Goal: Information Seeking & Learning: Check status

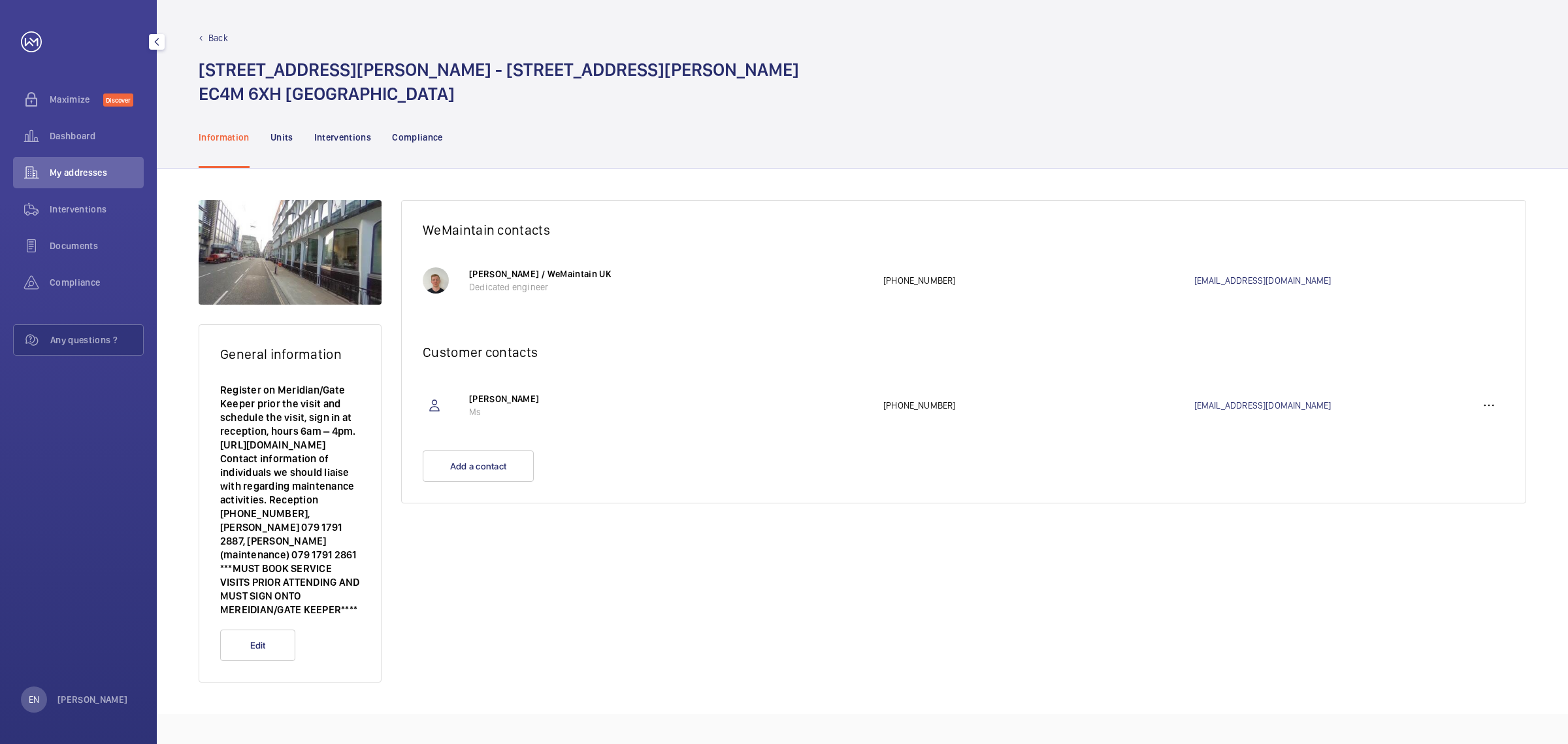
click at [84, 175] on span "My addresses" at bounding box center [97, 172] width 94 height 13
click at [74, 178] on span "My addresses" at bounding box center [97, 172] width 94 height 13
click at [61, 132] on span "Dashboard" at bounding box center [97, 135] width 94 height 13
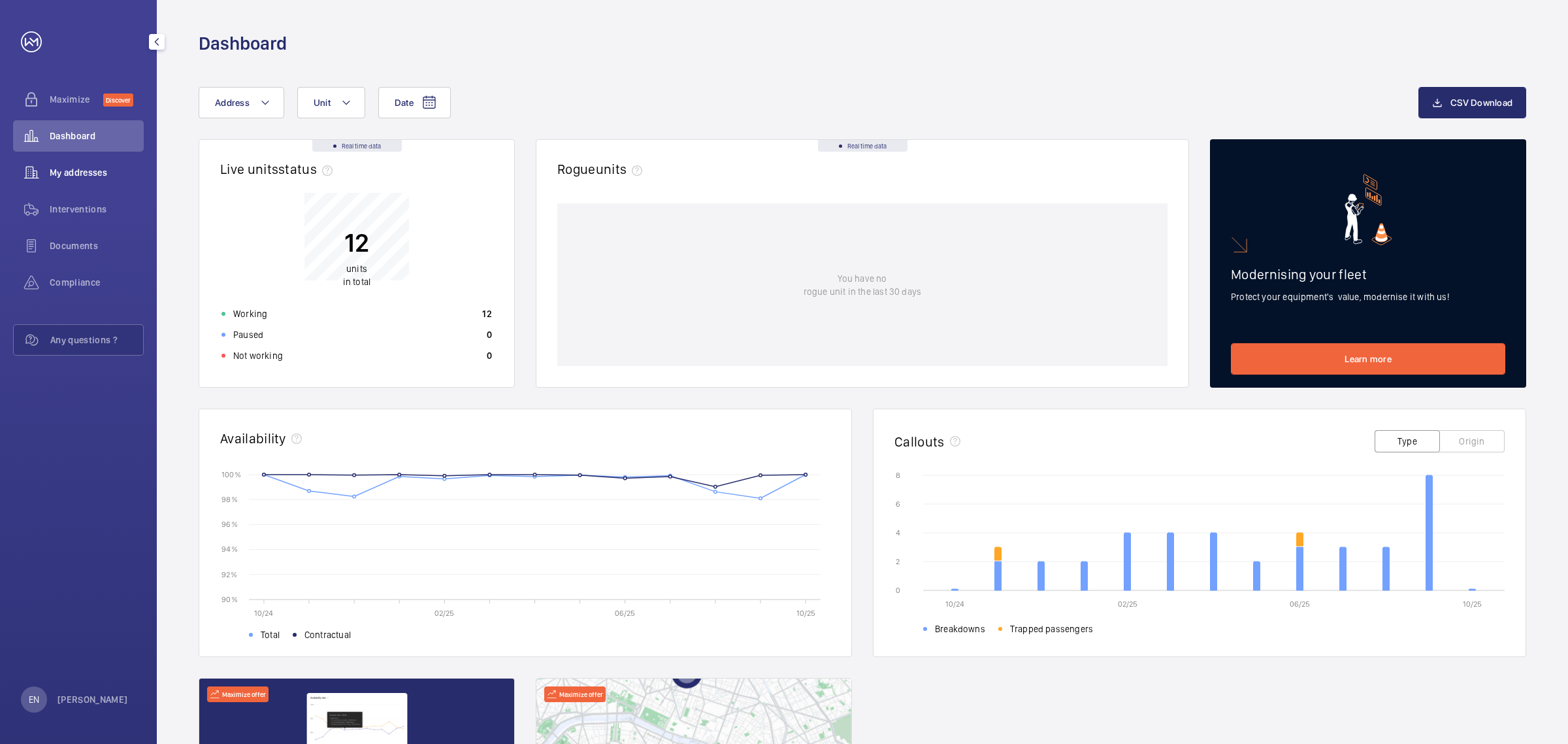
click at [67, 175] on span "My addresses" at bounding box center [97, 172] width 94 height 13
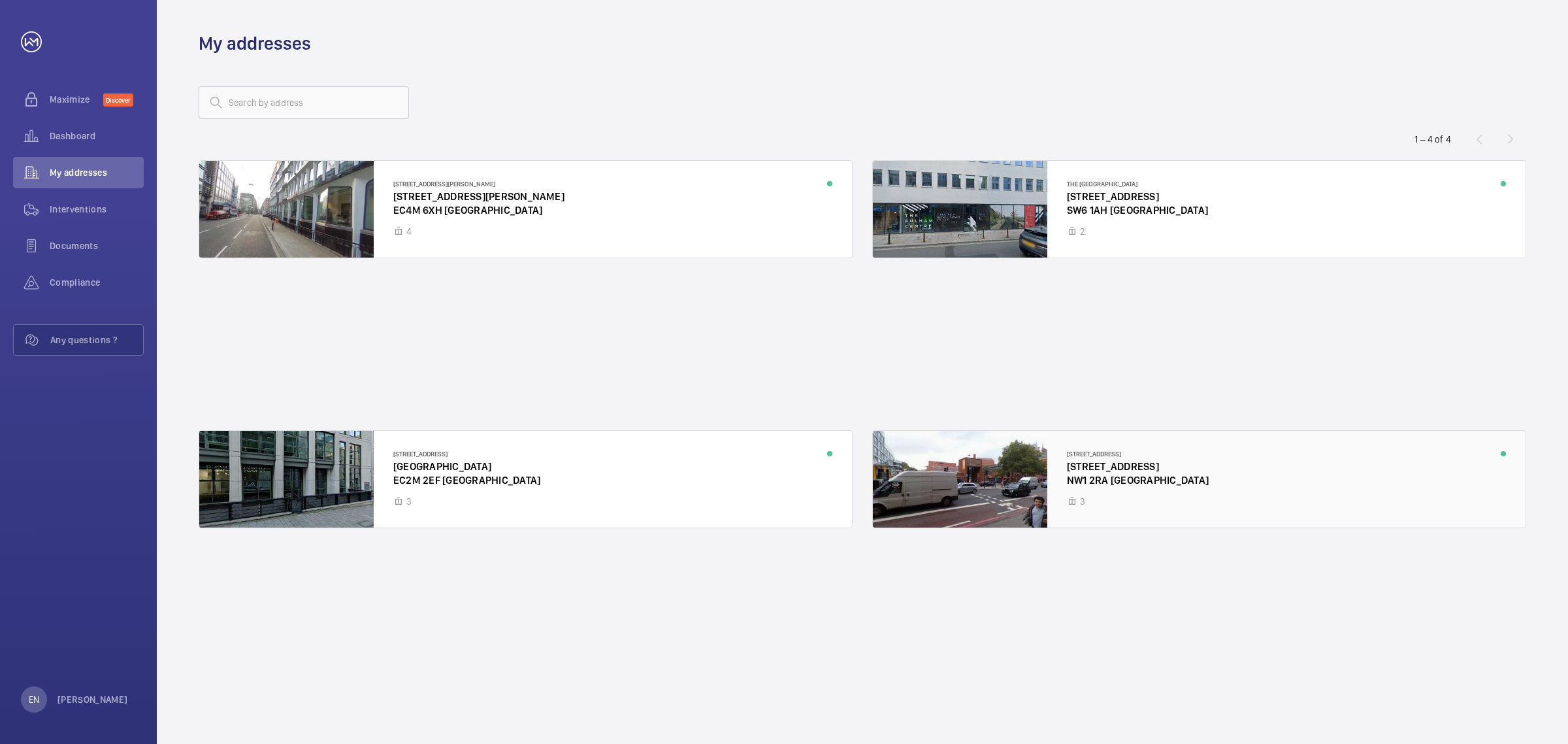
click at [1024, 468] on div at bounding box center [1200, 479] width 653 height 97
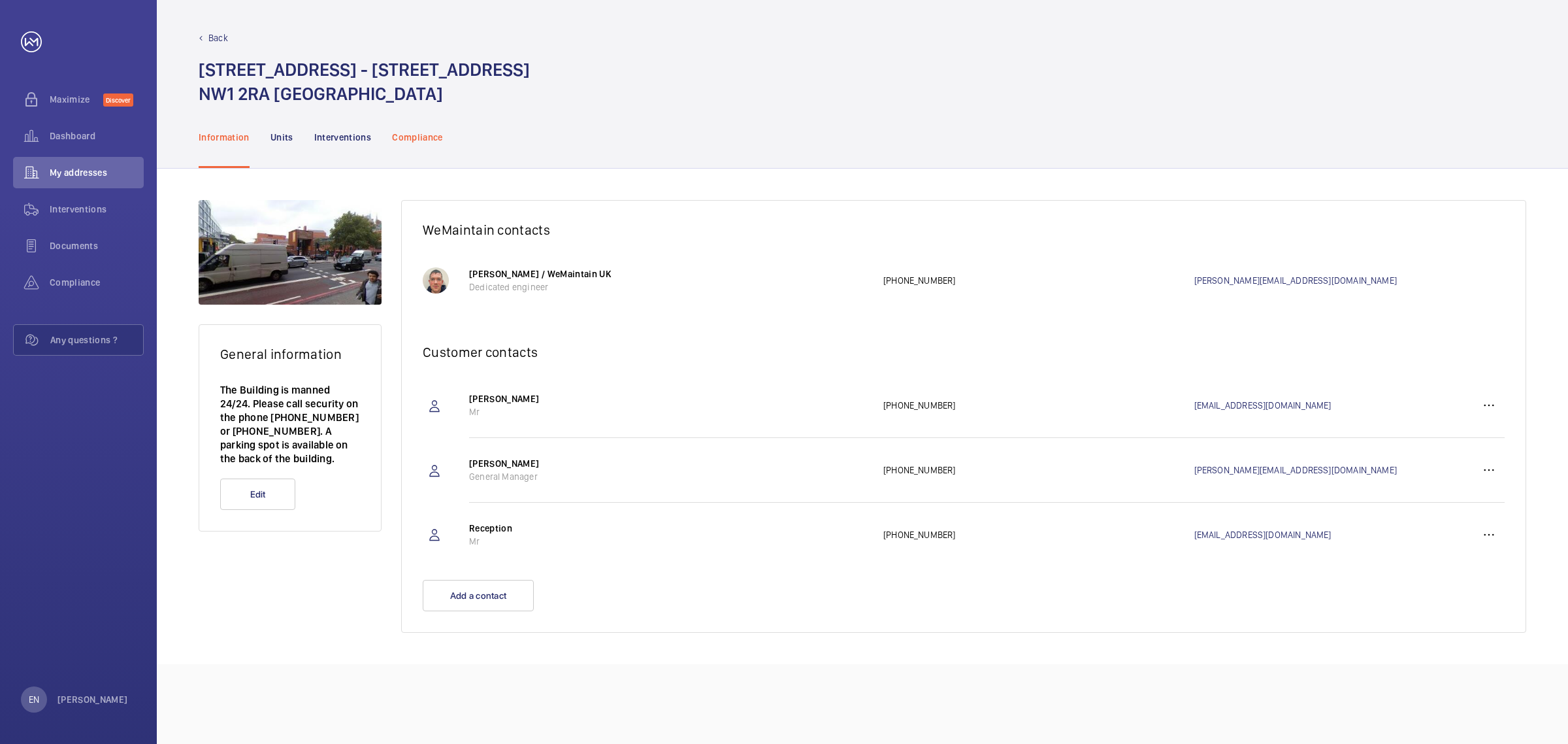
click at [404, 134] on p "Compliance" at bounding box center [418, 137] width 51 height 13
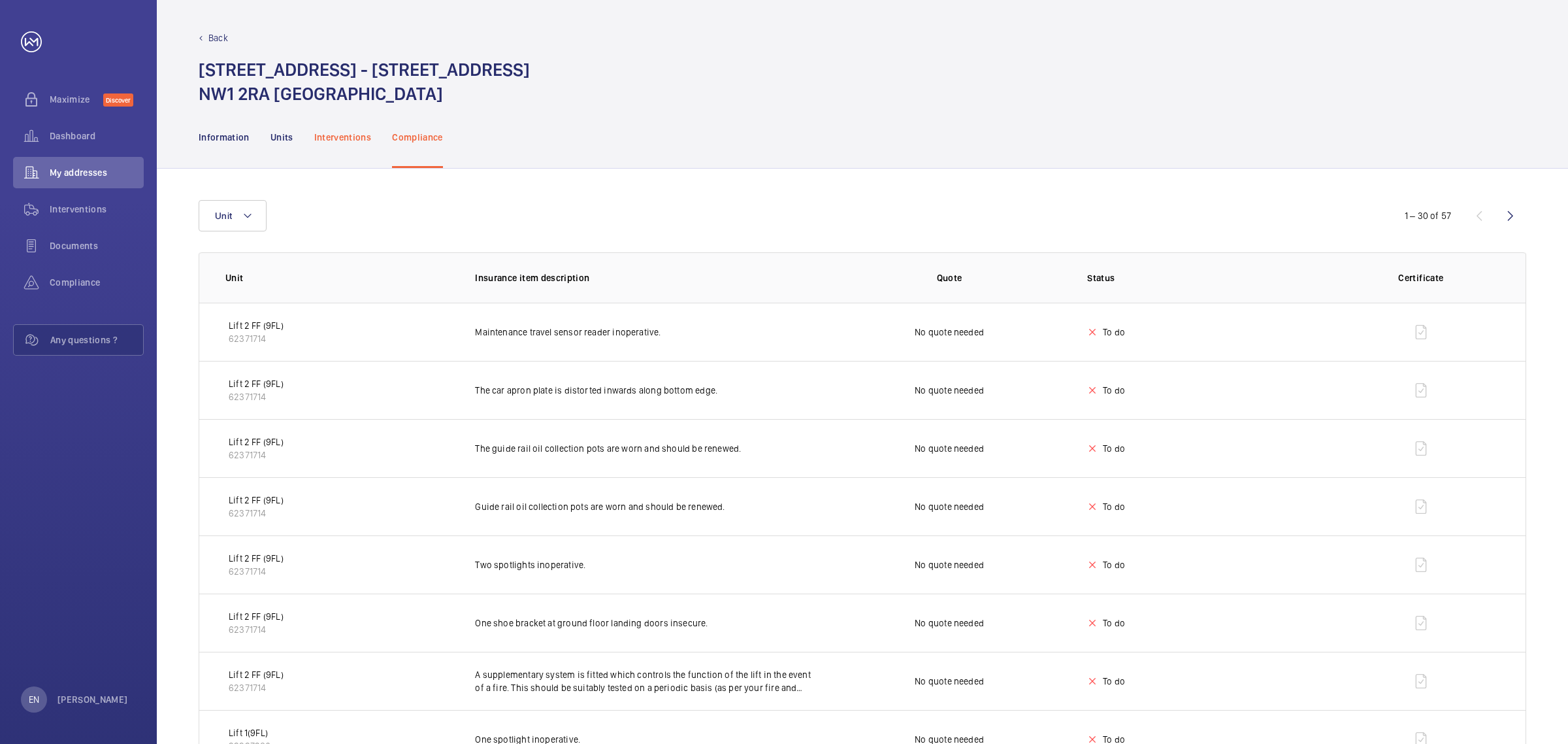
click at [333, 132] on p "Interventions" at bounding box center [343, 137] width 57 height 13
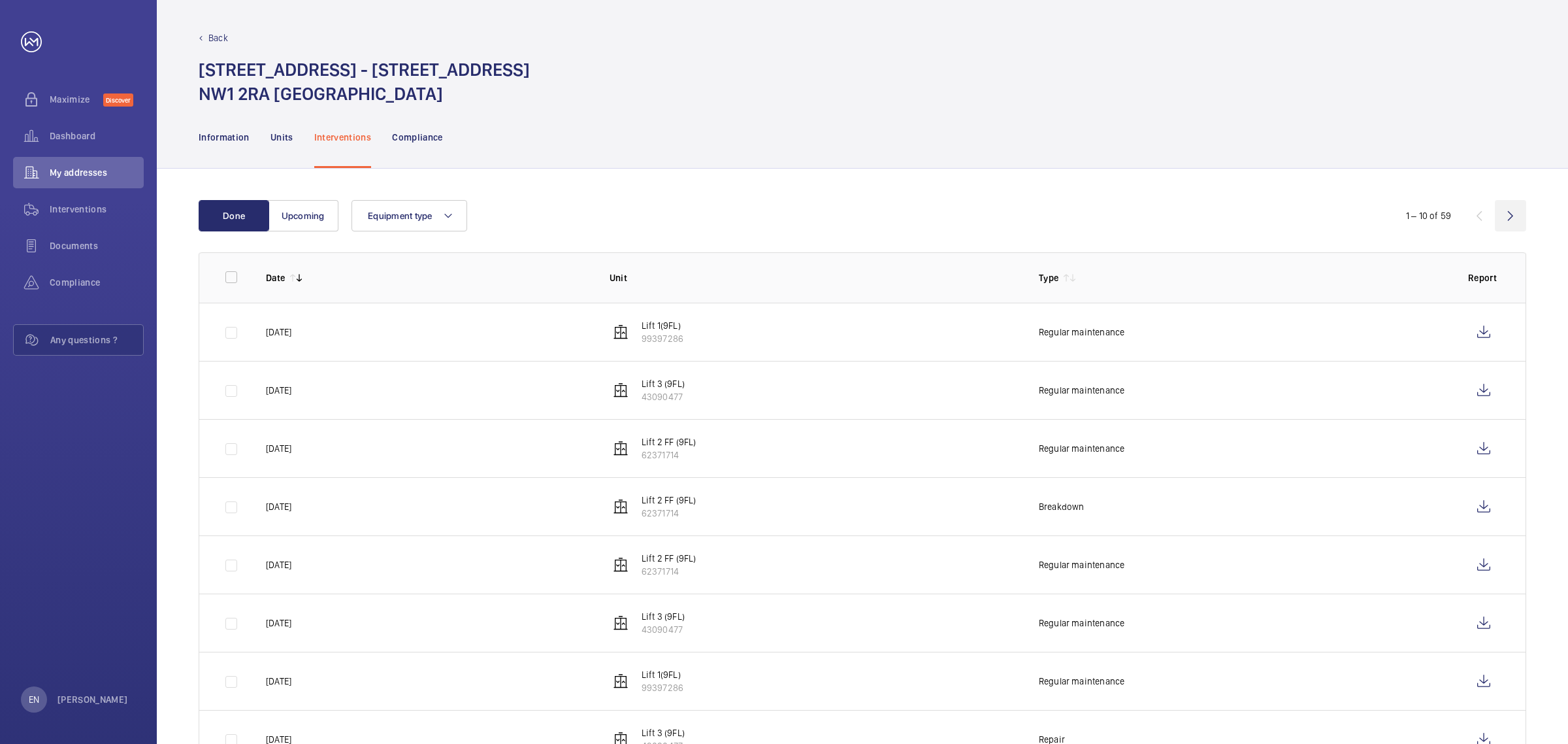
click at [1510, 217] on wm-front-icon-button at bounding box center [1511, 216] width 32 height 32
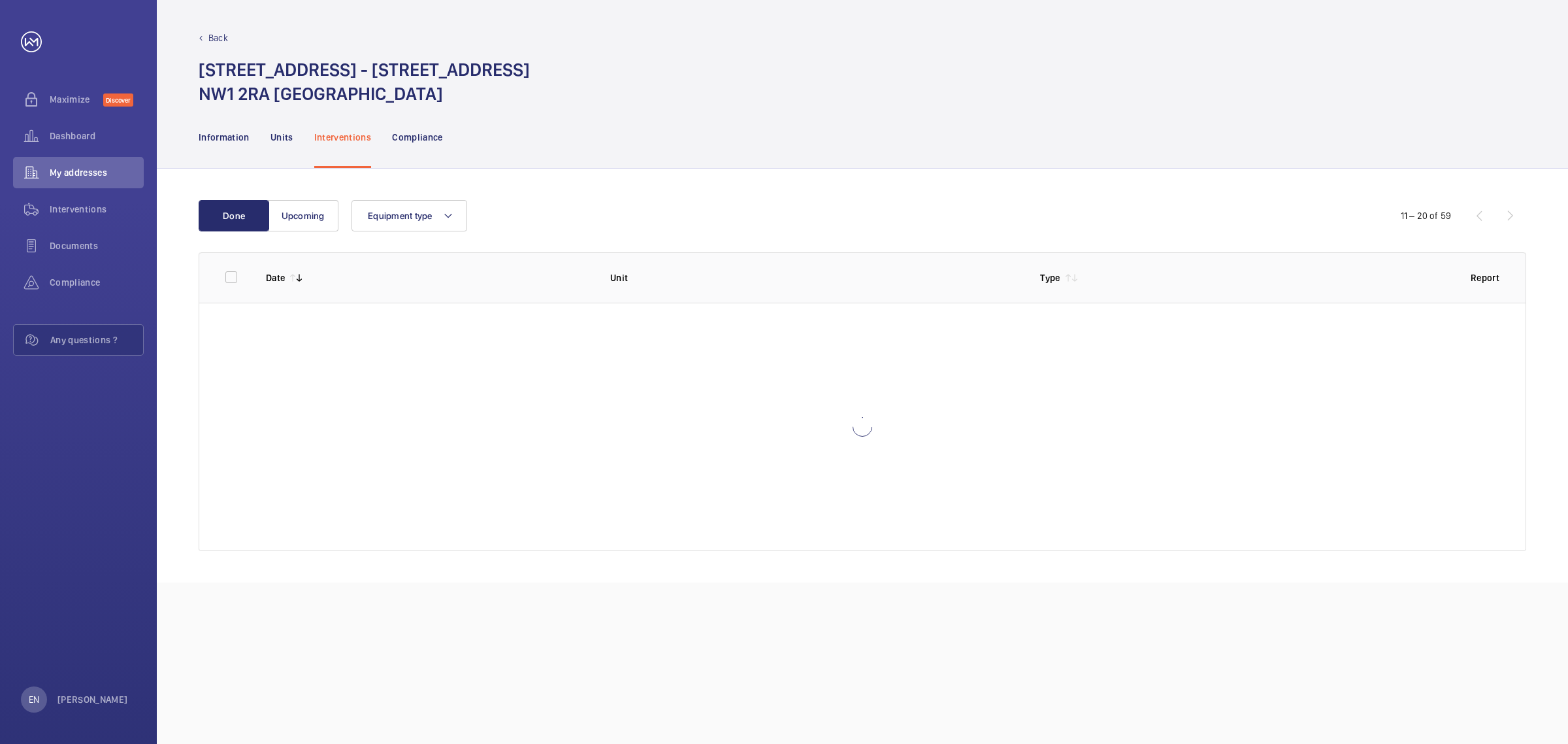
click at [1510, 217] on div "11 – 20 of 59" at bounding box center [1447, 216] width 156 height 15
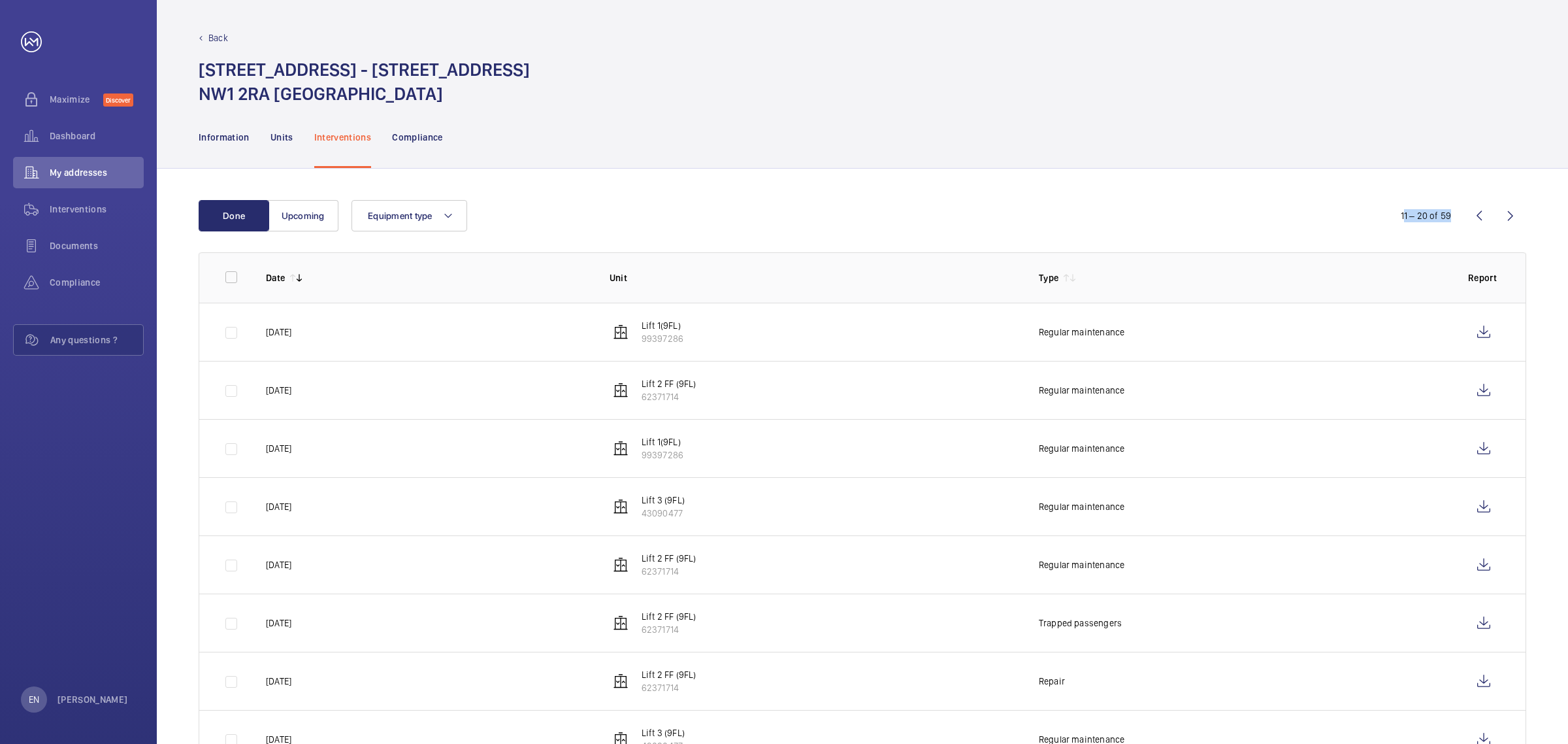
click at [1510, 217] on wm-front-icon-button at bounding box center [1511, 216] width 32 height 32
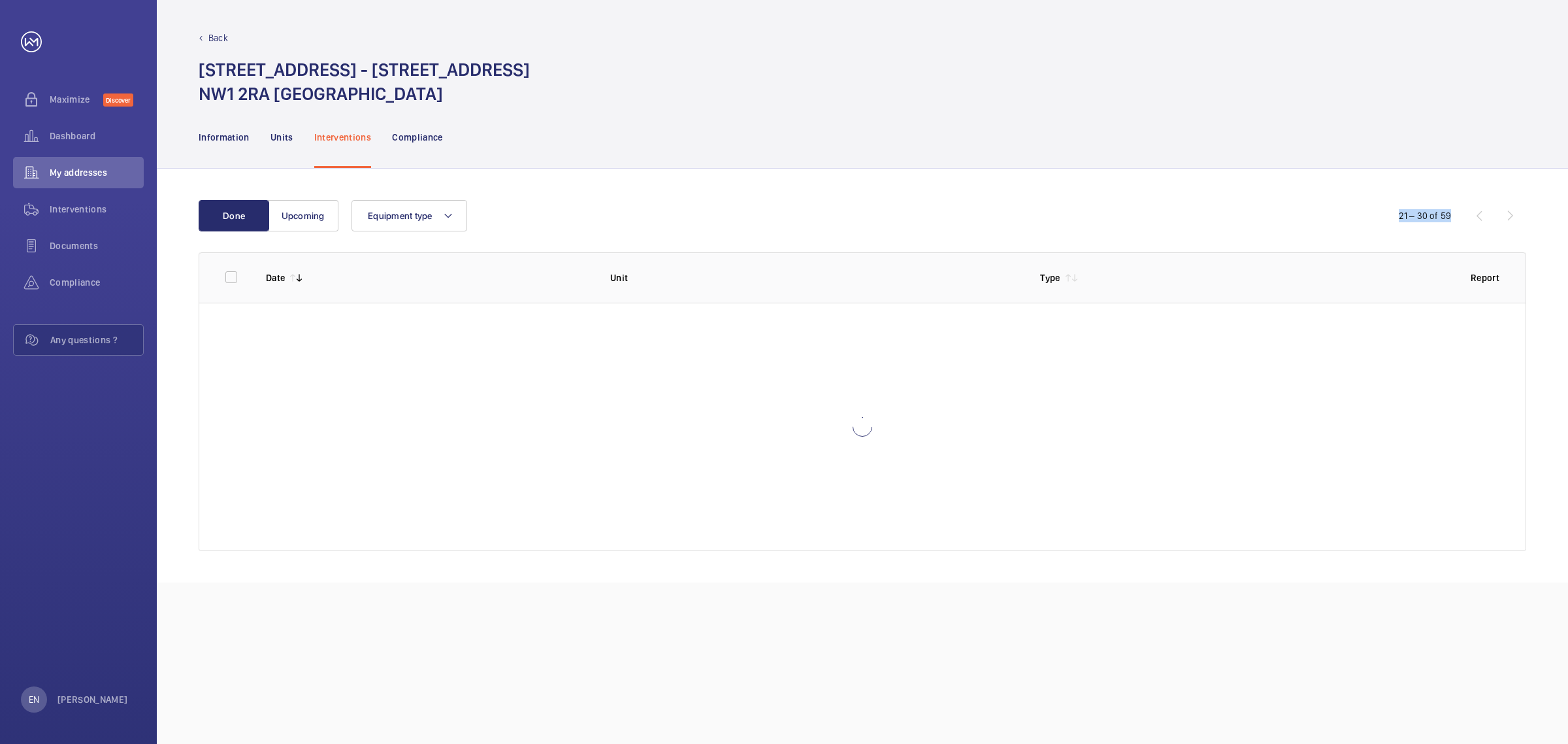
click at [1510, 217] on div "21 – 30 of 59" at bounding box center [1447, 216] width 156 height 15
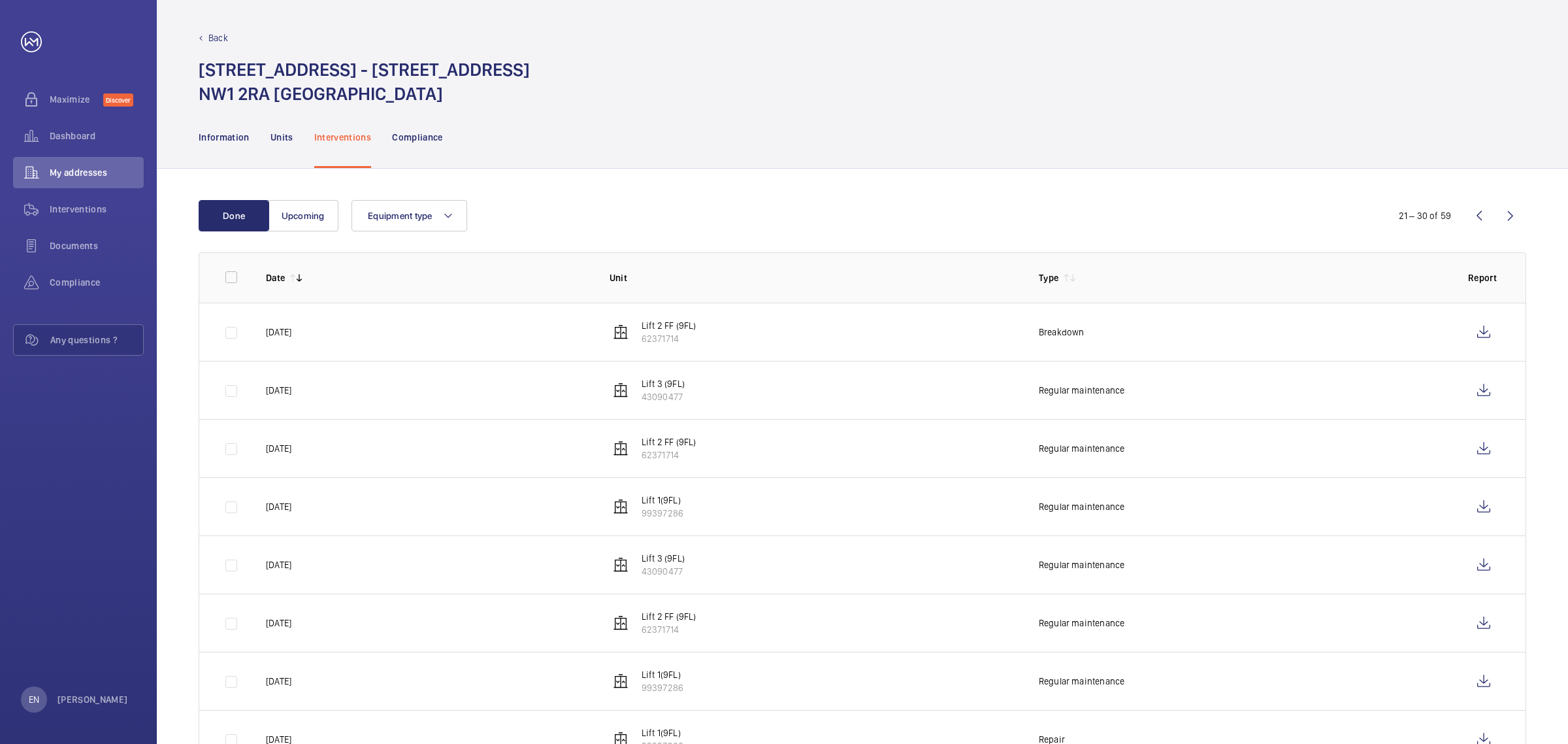
click at [1510, 217] on wm-front-icon-button at bounding box center [1511, 216] width 32 height 32
click at [270, 133] on p "Units" at bounding box center [281, 137] width 23 height 13
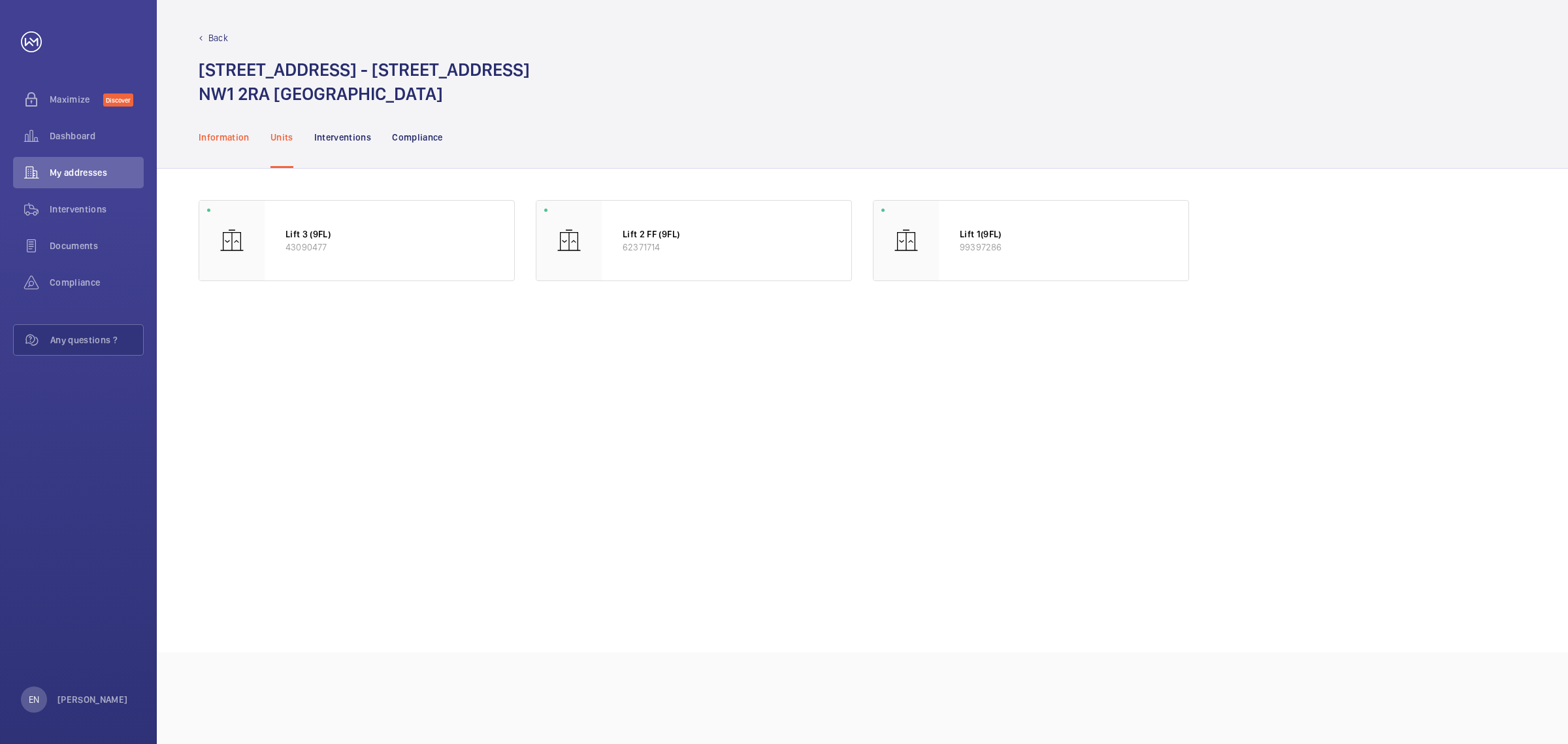
click at [237, 132] on p "Information" at bounding box center [224, 137] width 51 height 13
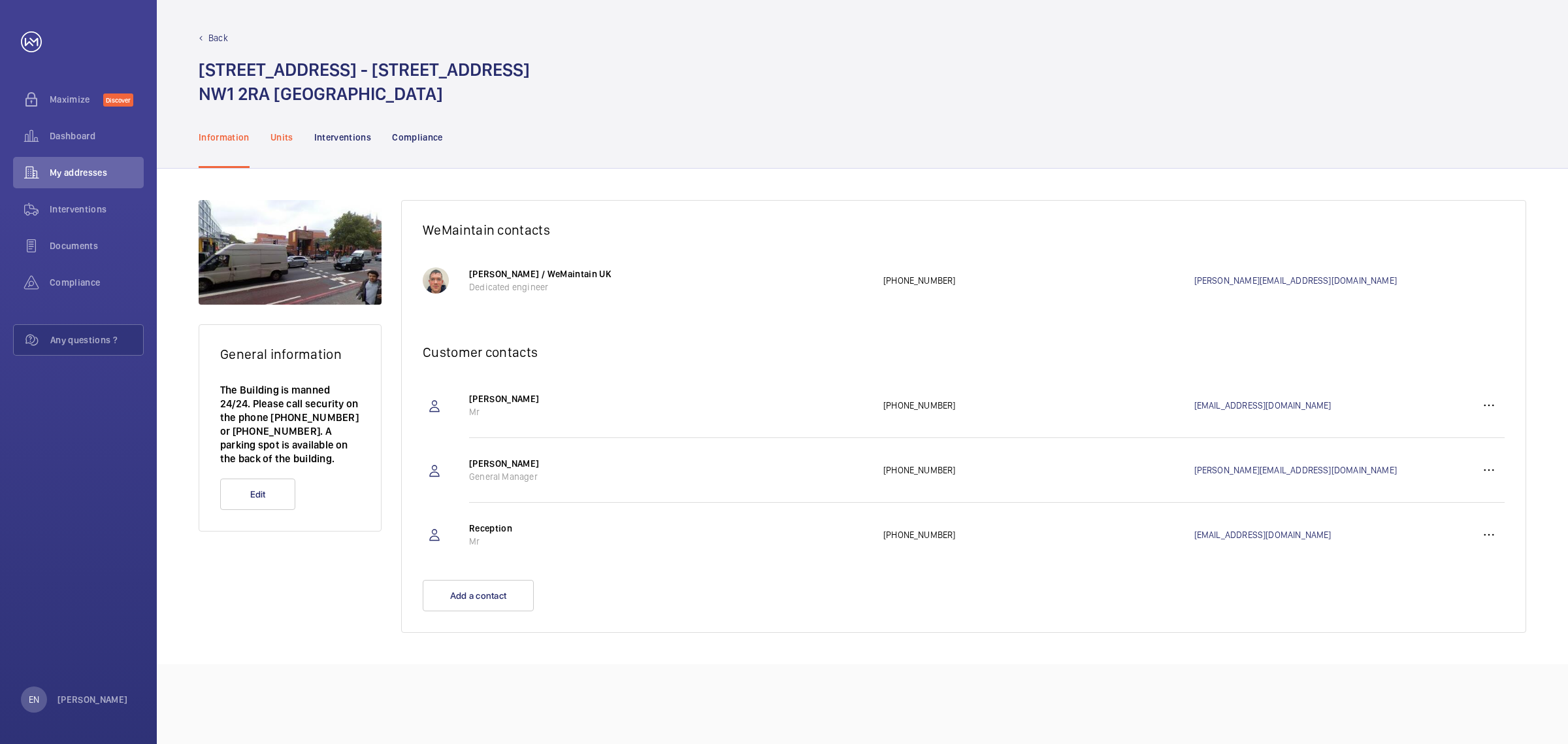
click at [273, 135] on p "Units" at bounding box center [281, 137] width 23 height 13
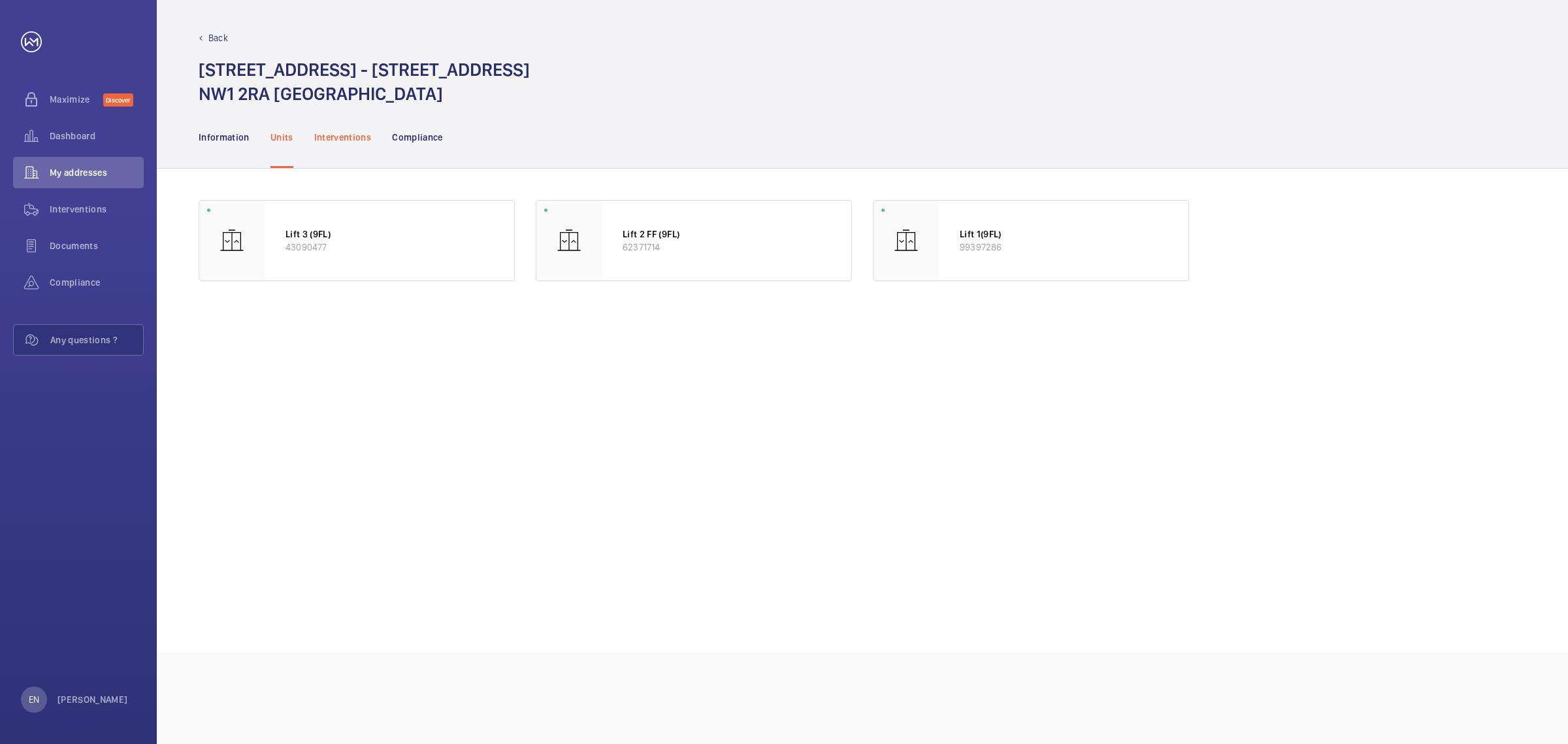
click at [350, 139] on p "Interventions" at bounding box center [343, 137] width 57 height 13
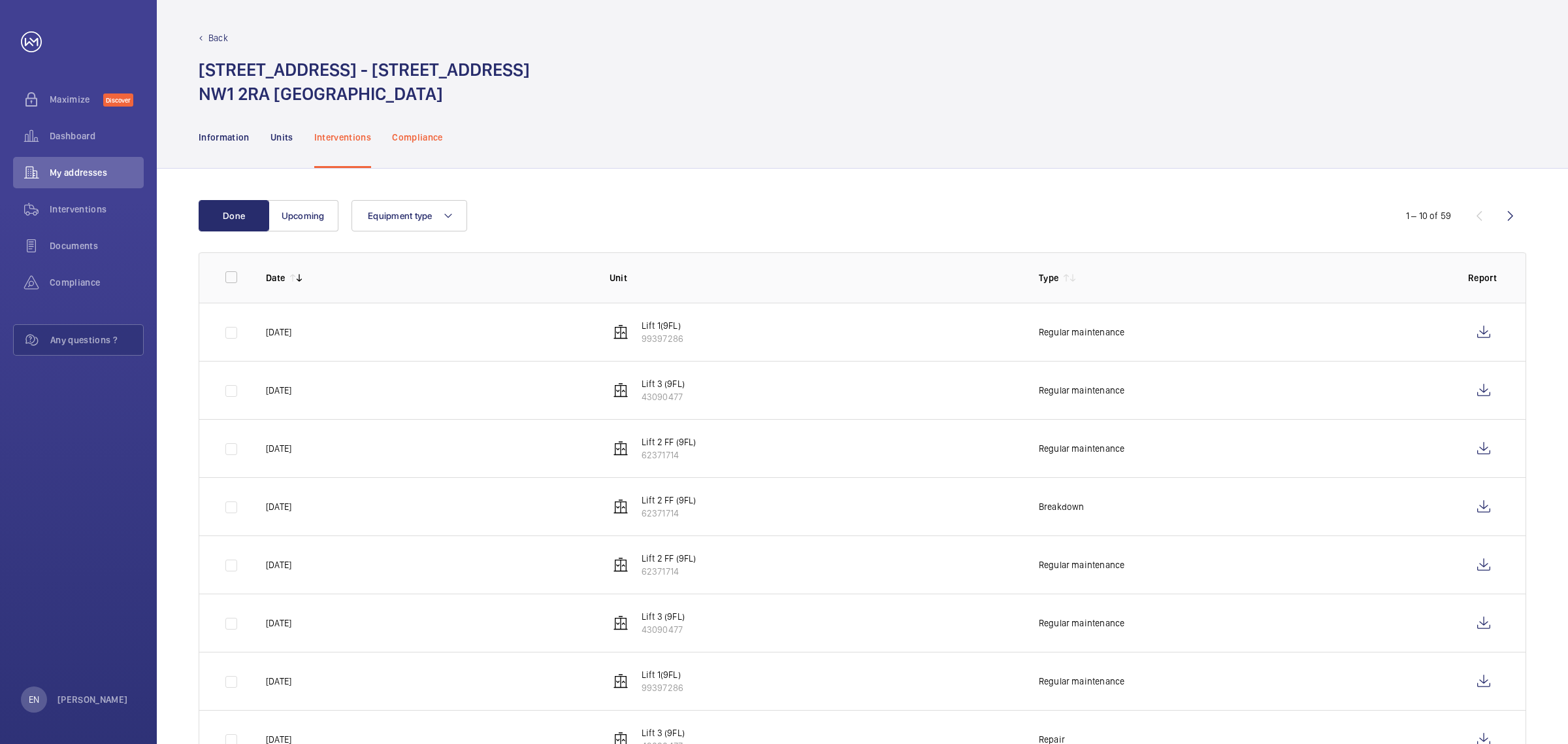
click at [439, 134] on p "Compliance" at bounding box center [418, 137] width 51 height 13
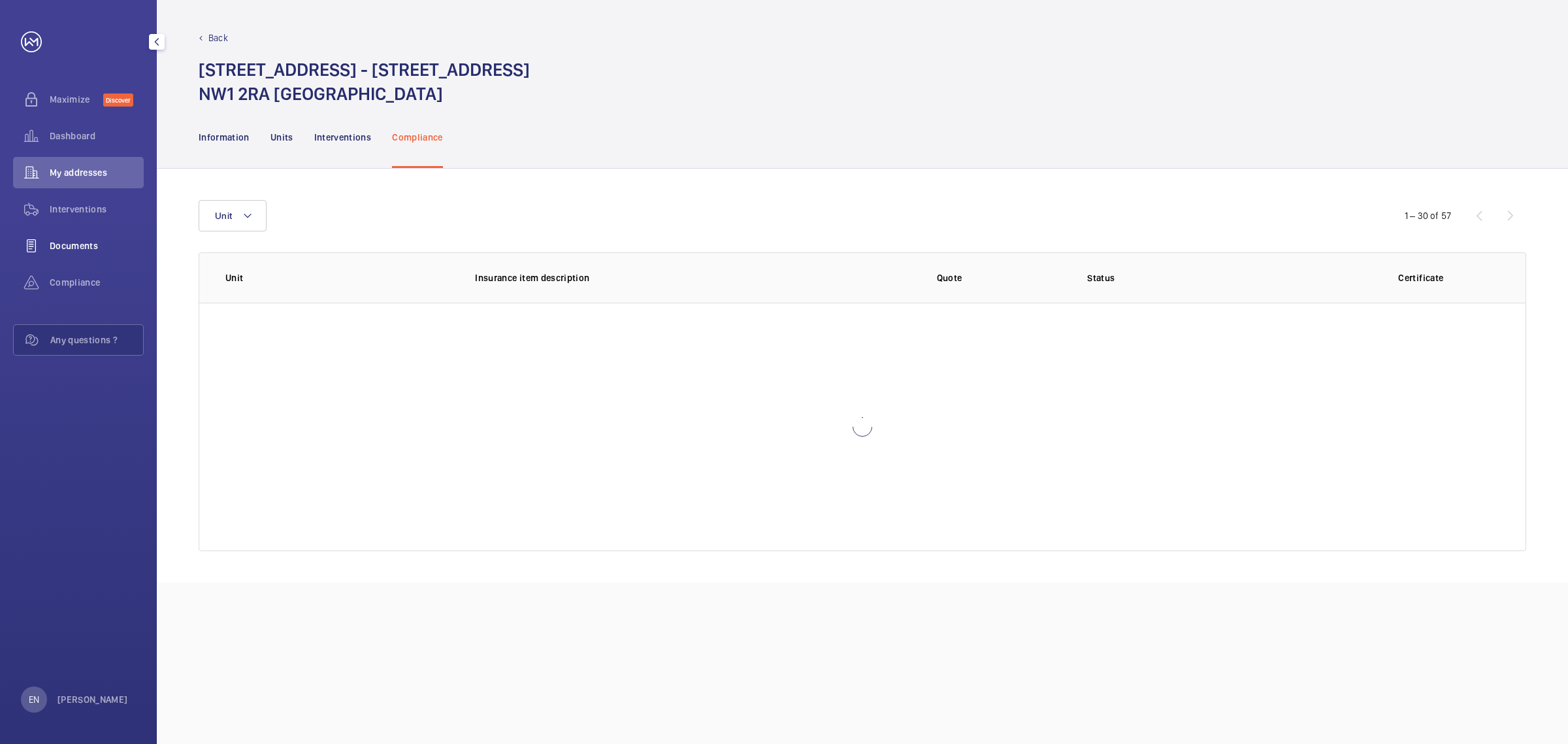
click at [71, 240] on span "Documents" at bounding box center [97, 245] width 94 height 13
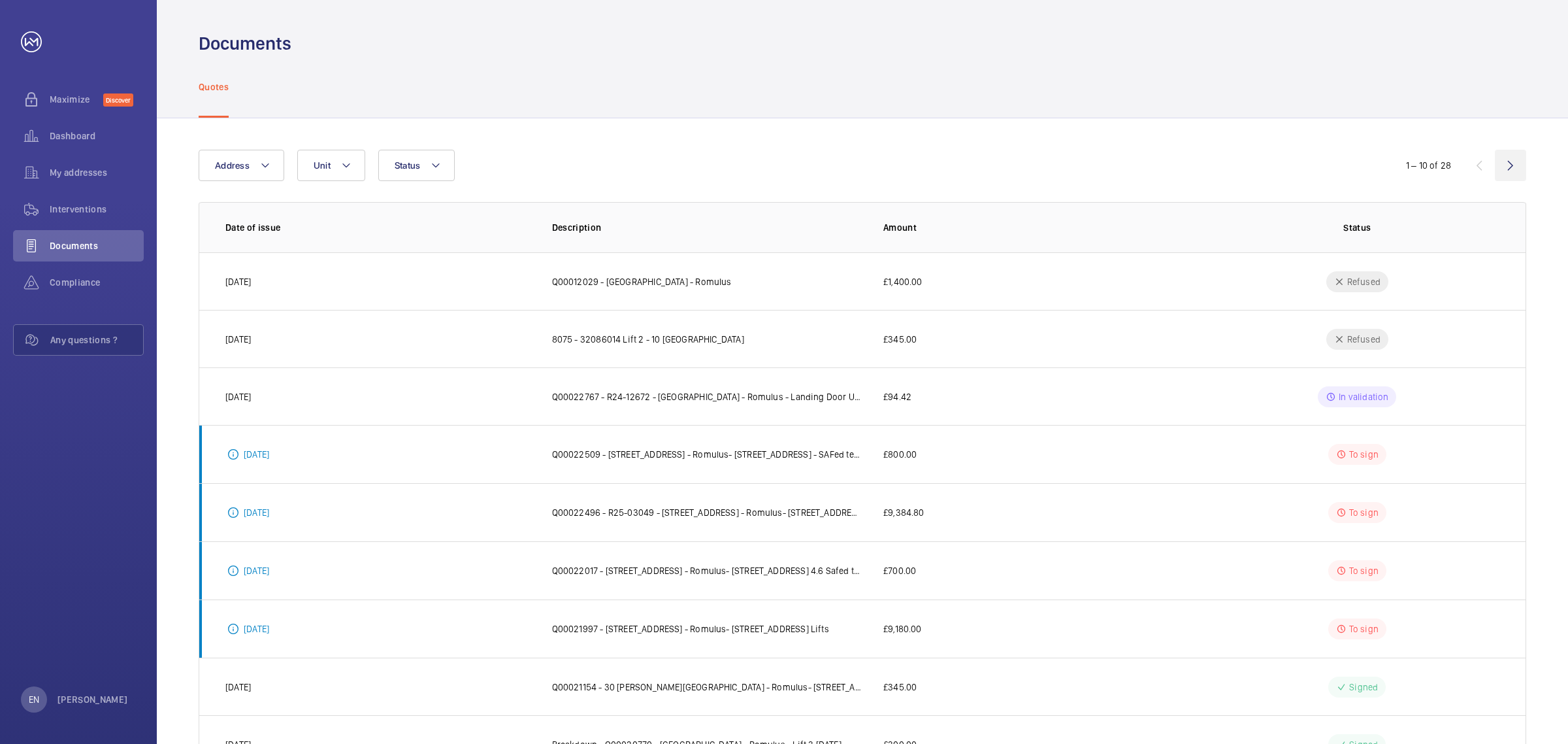
click at [1513, 163] on wm-front-icon-button at bounding box center [1511, 165] width 32 height 32
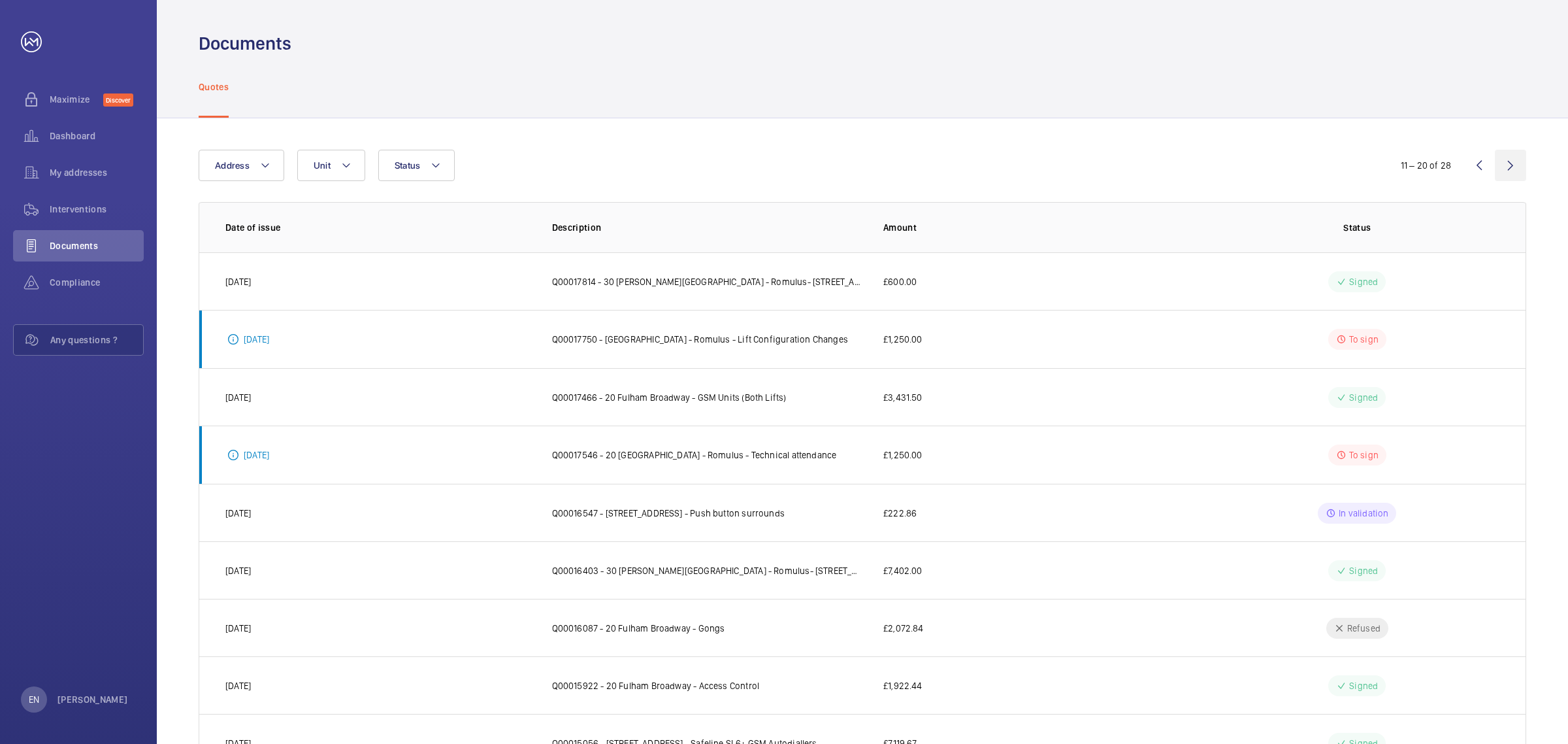
click at [1513, 163] on wm-front-icon-button at bounding box center [1511, 165] width 32 height 32
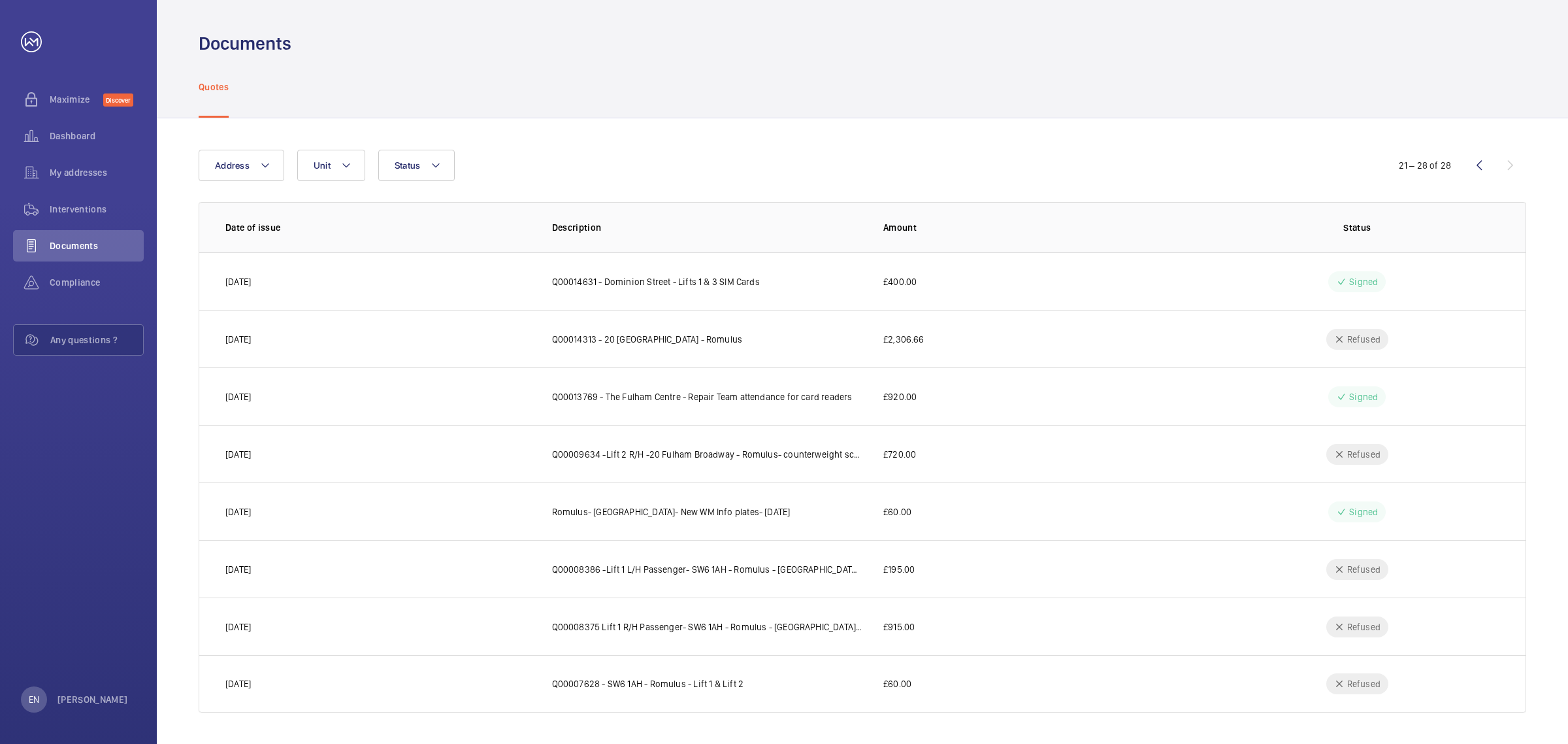
click at [1512, 163] on div "21 – 28 of 28" at bounding box center [1447, 165] width 156 height 15
